Goal: Check status: Check status

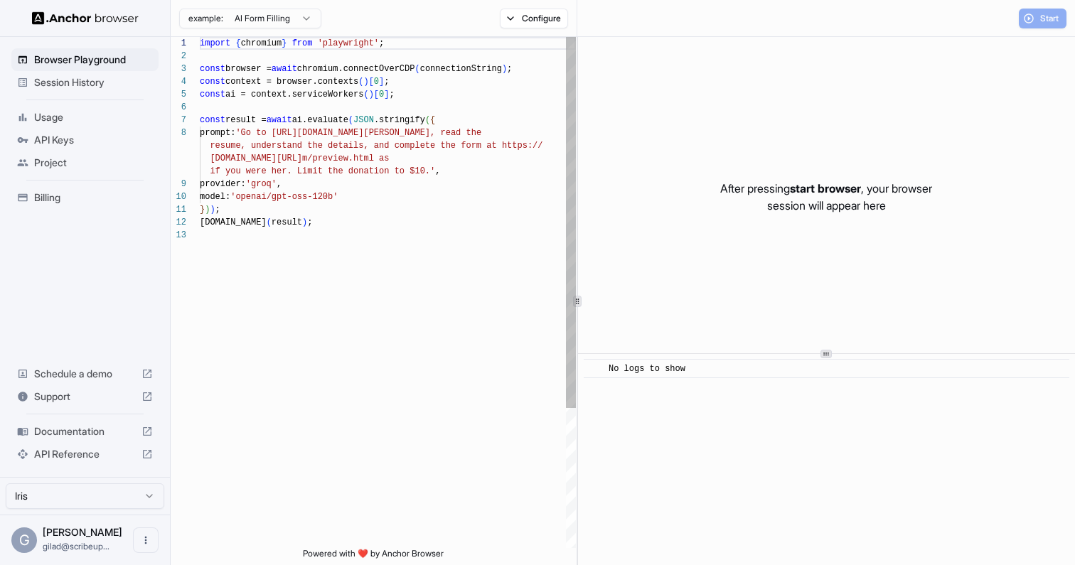
scroll to position [90, 0]
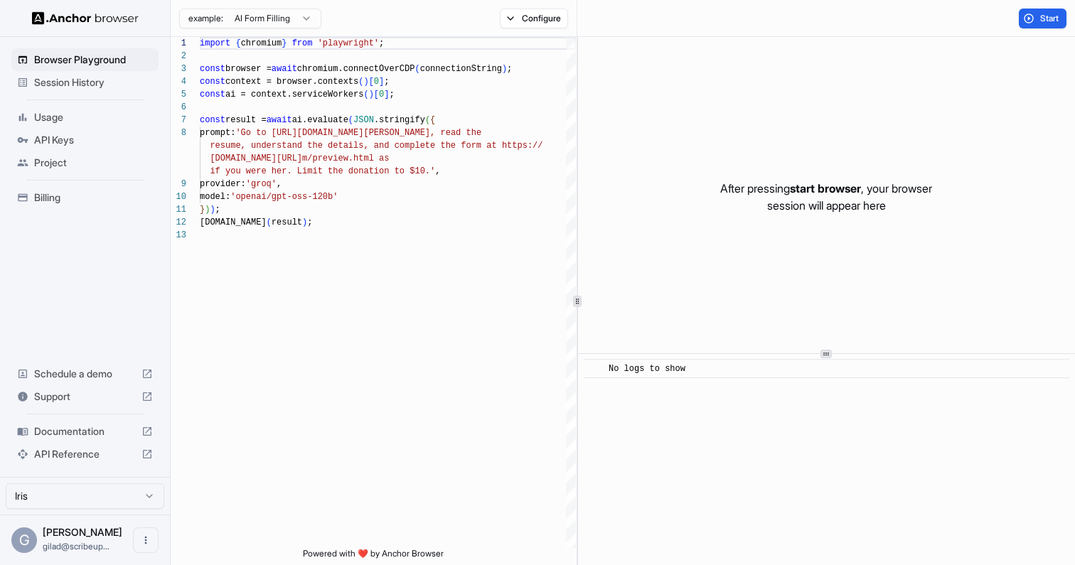
click at [83, 108] on div "Usage" at bounding box center [84, 117] width 147 height 23
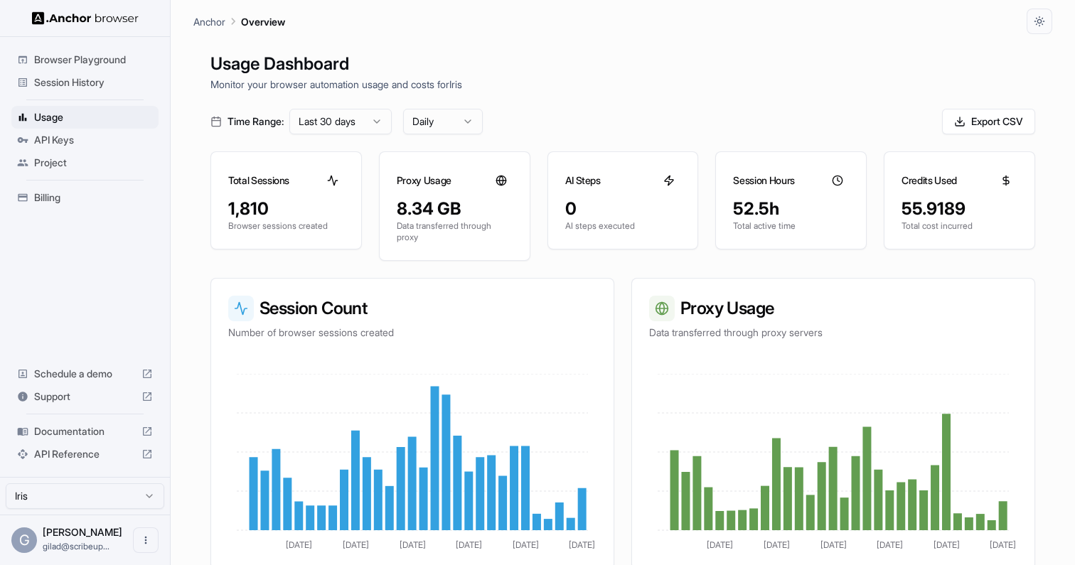
click at [92, 87] on span "Session History" at bounding box center [93, 82] width 119 height 14
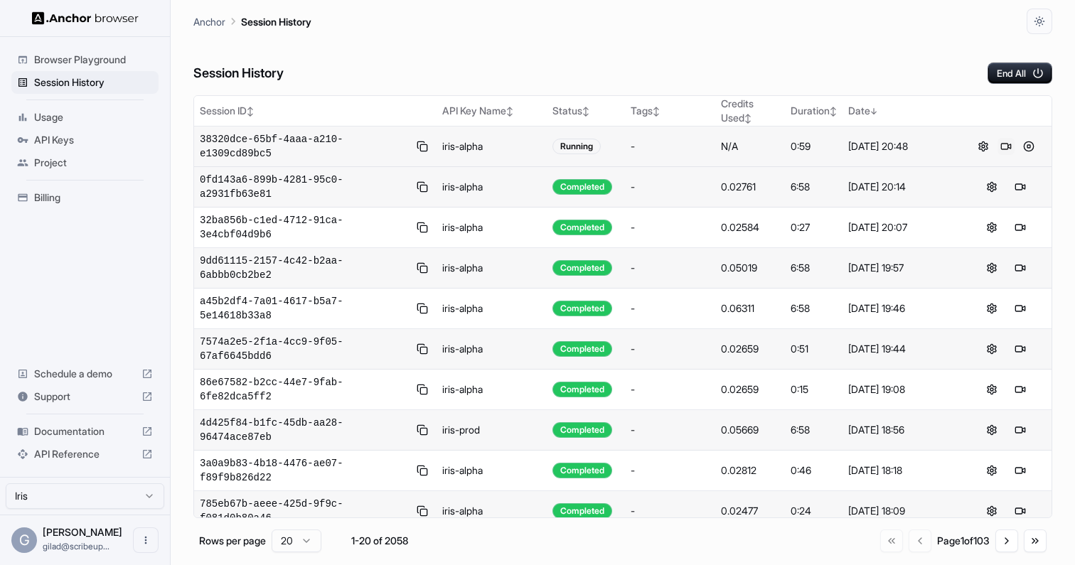
click at [1002, 145] on button at bounding box center [1005, 146] width 17 height 17
